Goal: Task Accomplishment & Management: Complete application form

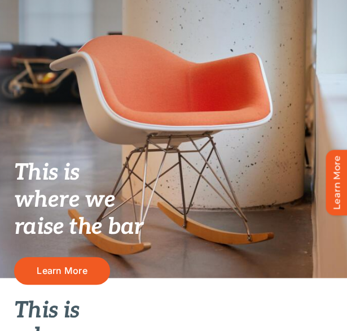
scroll to position [137, 0]
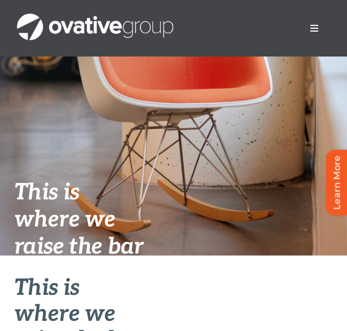
click at [303, 33] on button "Toggle Navigation" at bounding box center [315, 28] width 32 height 23
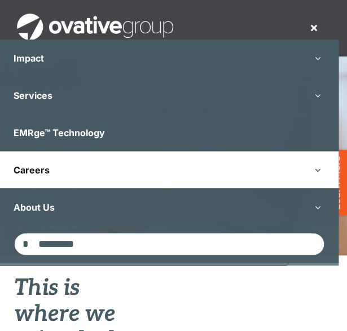
click at [319, 168] on button "Open submenu of Careers" at bounding box center [318, 169] width 42 height 37
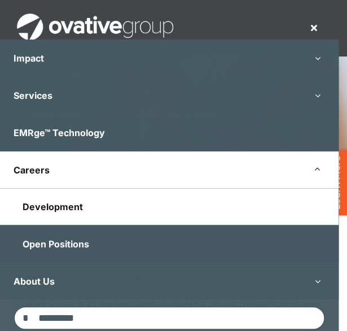
scroll to position [199, 0]
click at [79, 201] on span "Development" at bounding box center [53, 206] width 60 height 11
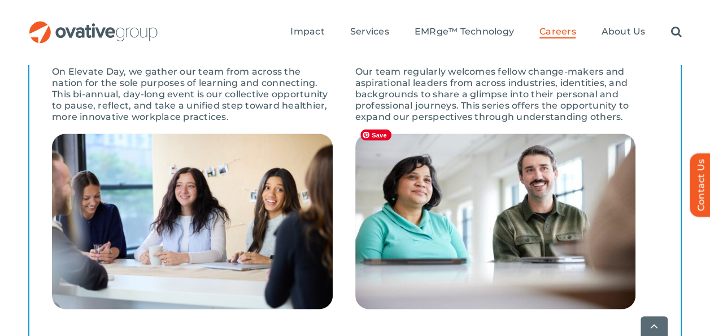
scroll to position [1048, 0]
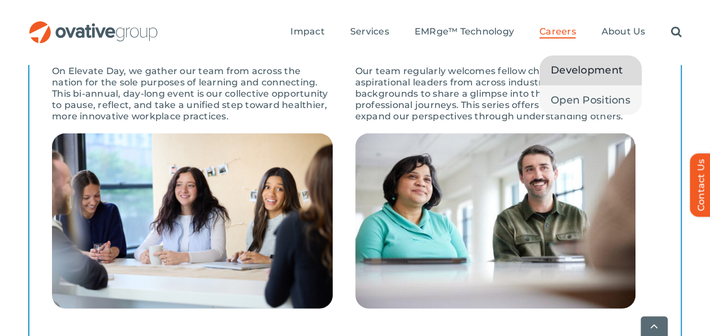
click at [347, 34] on span "Careers" at bounding box center [557, 31] width 37 height 11
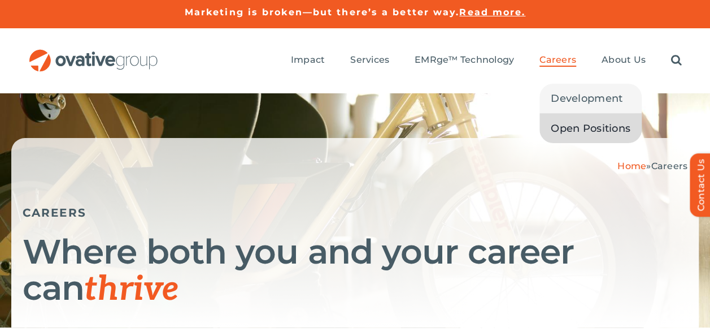
click at [569, 129] on span "Open Positions" at bounding box center [591, 128] width 80 height 16
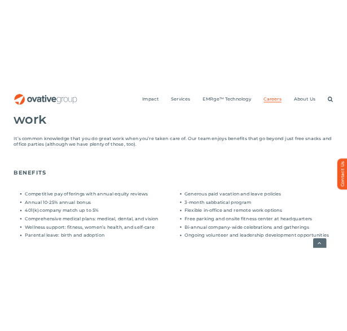
scroll to position [916, 0]
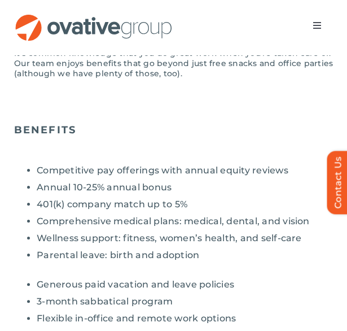
click at [163, 4] on div "Search for: * Toggle Navigation Impact Expert Insights Case Studies Awards & Pr…" at bounding box center [173, 27] width 347 height 55
